Goal: Transaction & Acquisition: Book appointment/travel/reservation

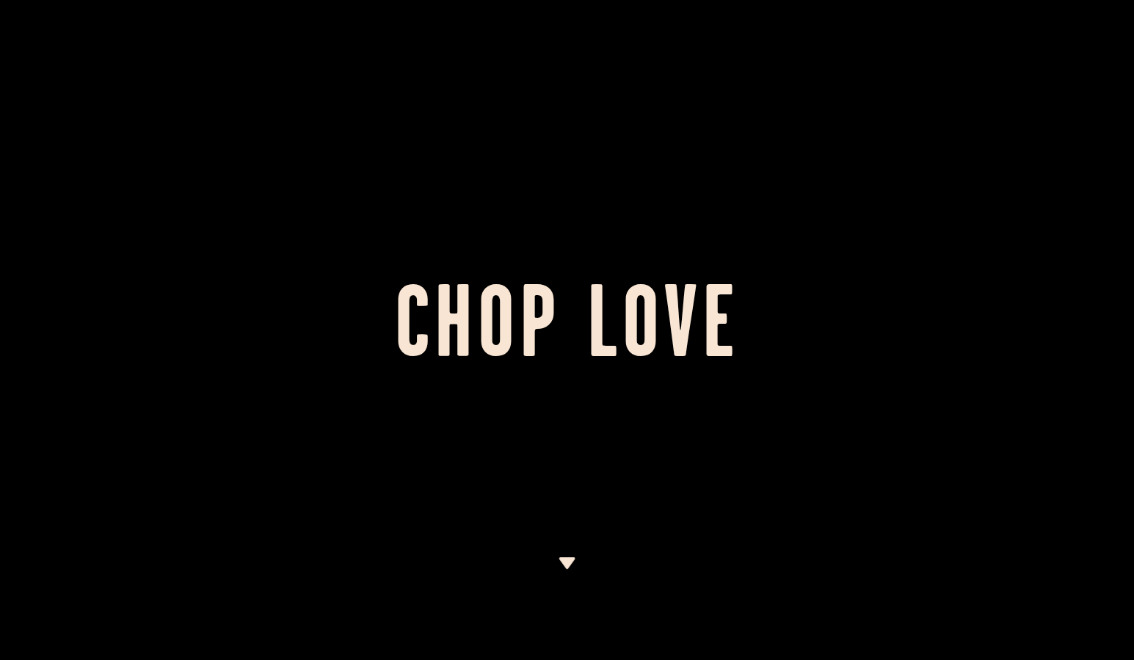
click at [559, 565] on img at bounding box center [567, 563] width 18 height 12
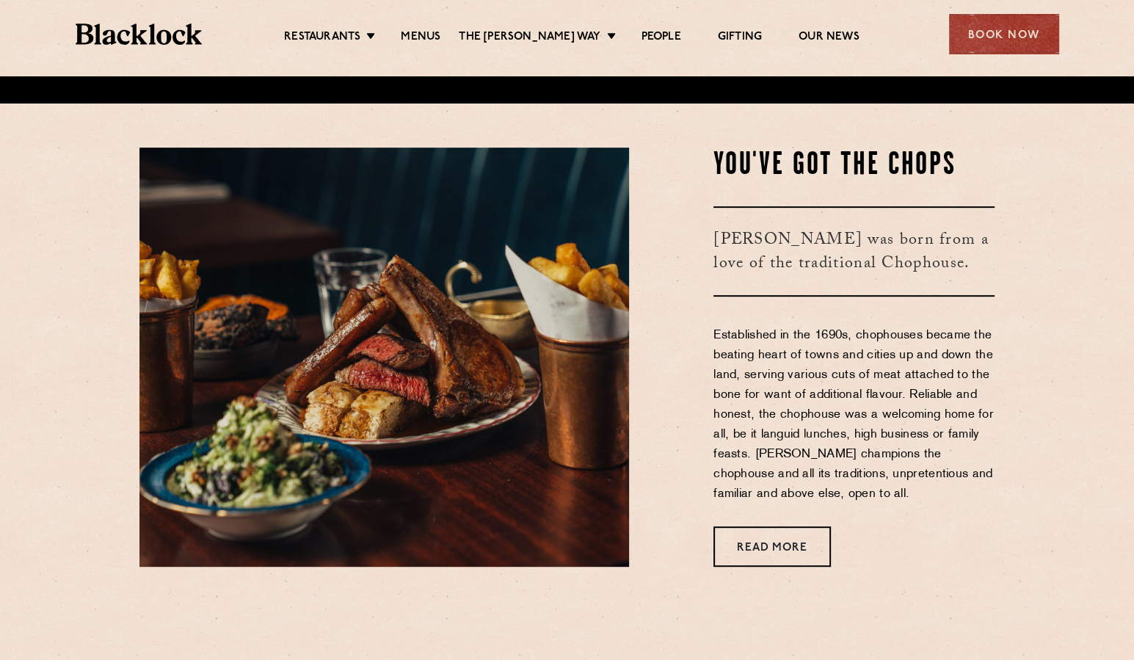
scroll to position [559, 0]
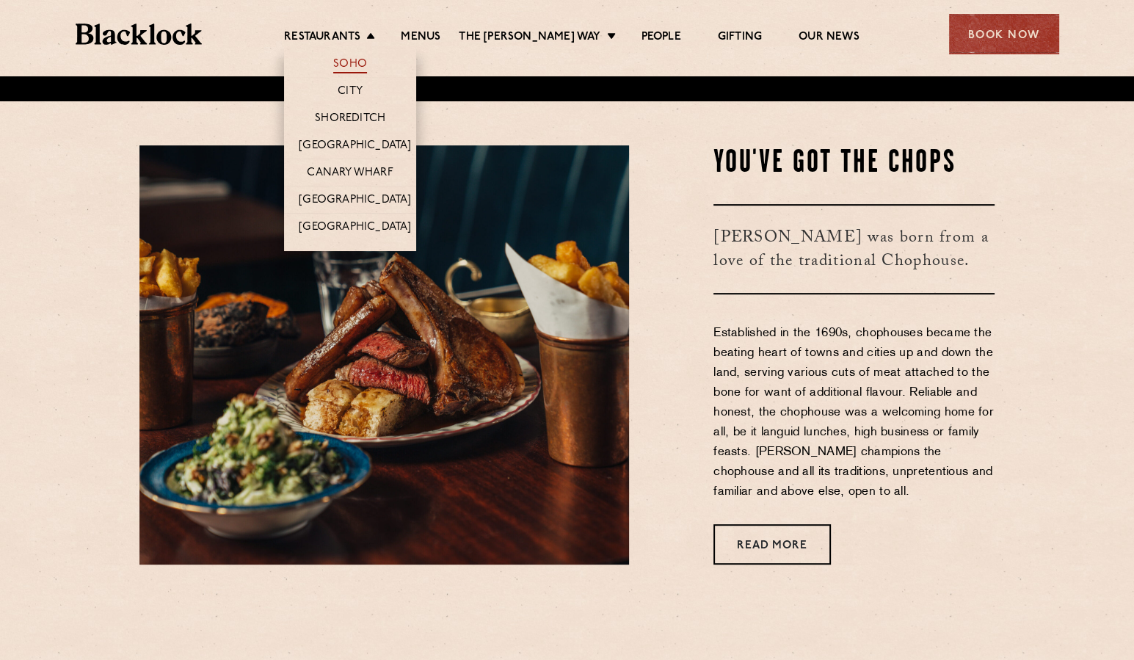
click at [350, 57] on link "Soho" at bounding box center [350, 65] width 34 height 16
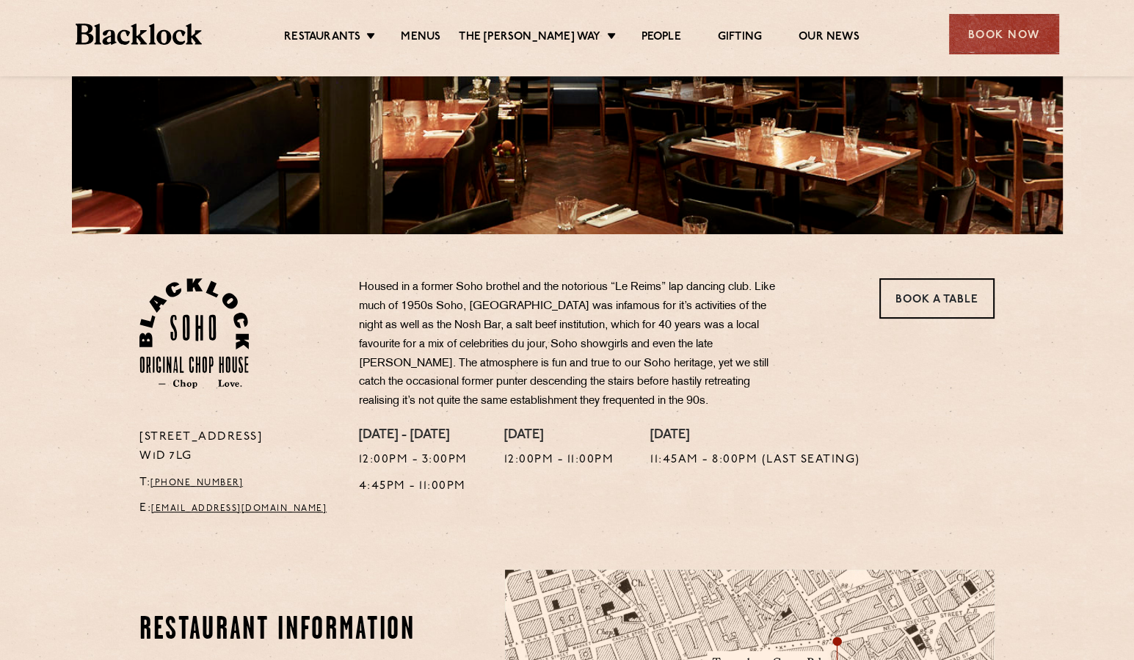
scroll to position [272, 0]
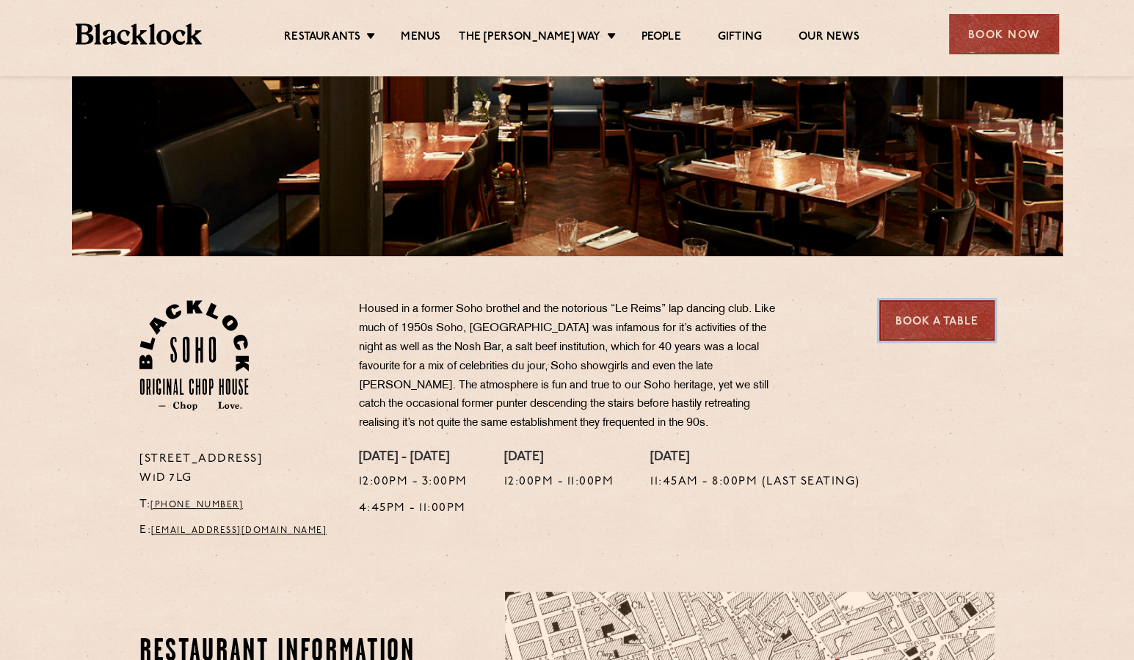
click at [920, 316] on link "Book a Table" at bounding box center [937, 320] width 115 height 40
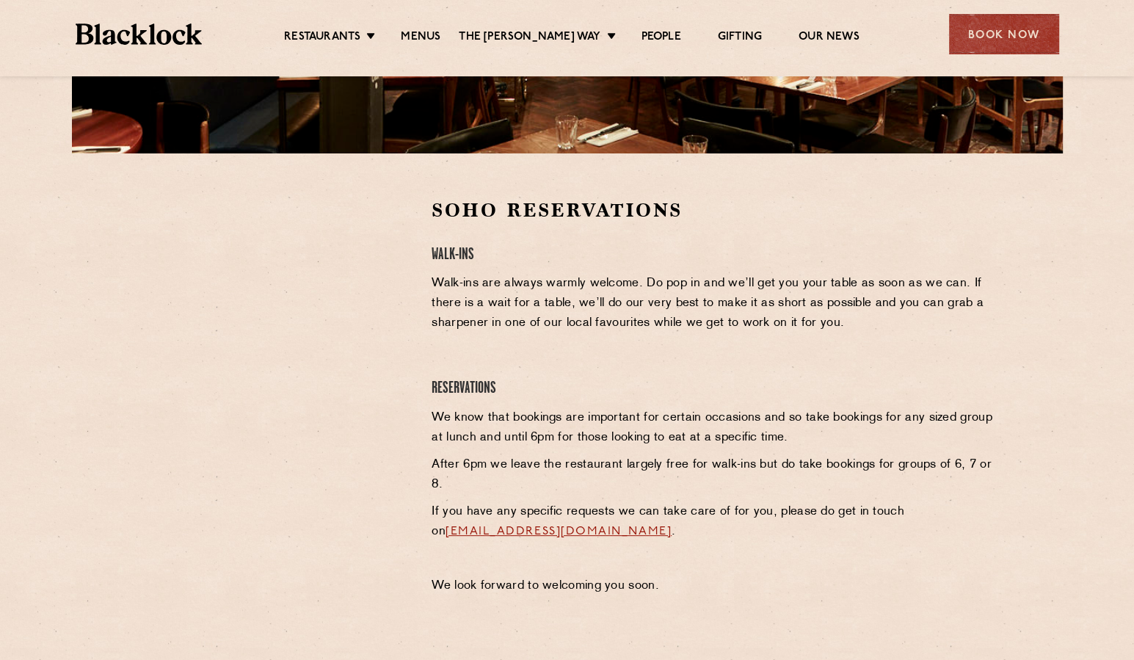
scroll to position [377, 0]
